Goal: Information Seeking & Learning: Check status

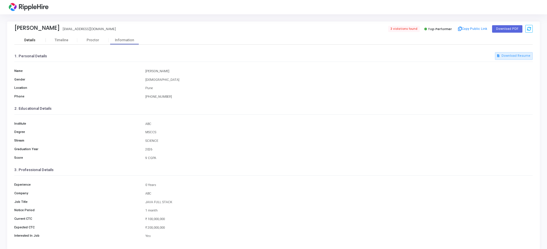
click at [40, 41] on div "Details" at bounding box center [29, 40] width 31 height 4
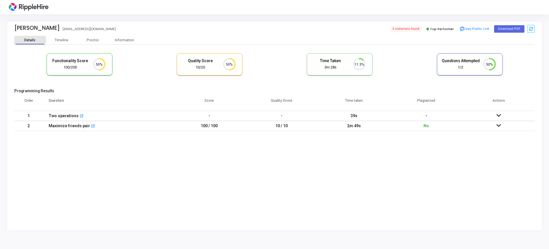
scroll to position [3, 3]
click at [57, 41] on div "Timeline" at bounding box center [62, 40] width 14 height 4
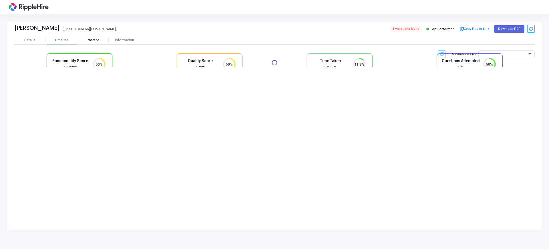
click at [91, 39] on div "Proctor" at bounding box center [92, 40] width 31 height 4
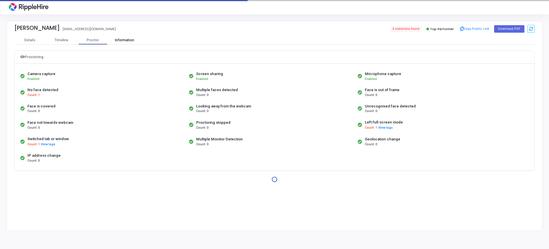
click at [124, 40] on div "Information" at bounding box center [124, 40] width 31 height 4
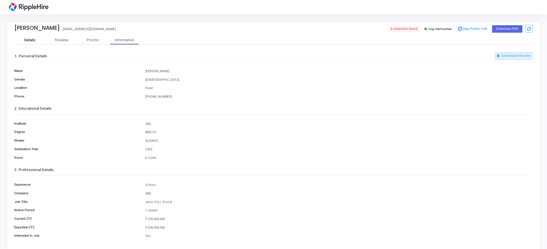
click at [32, 39] on div "Details" at bounding box center [29, 40] width 11 height 4
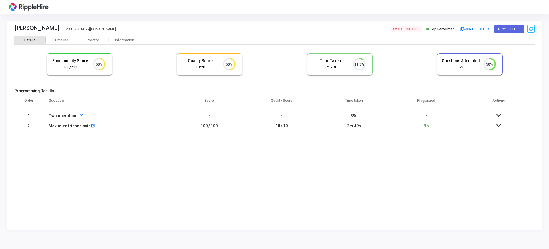
scroll to position [3, 3]
